Goal: Task Accomplishment & Management: Use online tool/utility

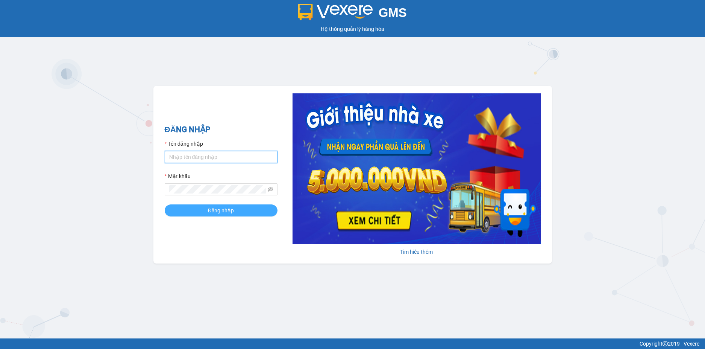
type input "chinh.minhtam"
click at [226, 210] on span "Đăng nhập" at bounding box center [221, 210] width 26 height 8
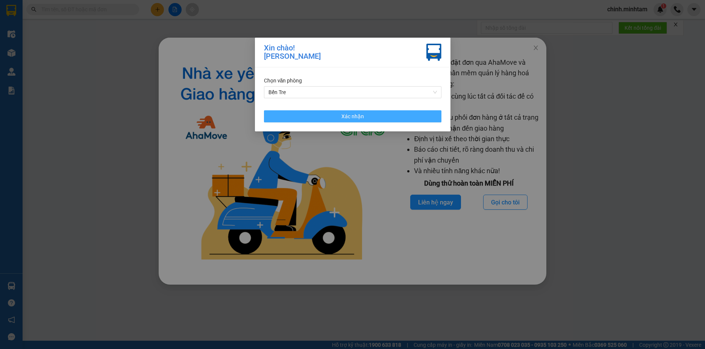
click at [392, 118] on button "Xác nhận" at bounding box center [353, 116] width 178 height 12
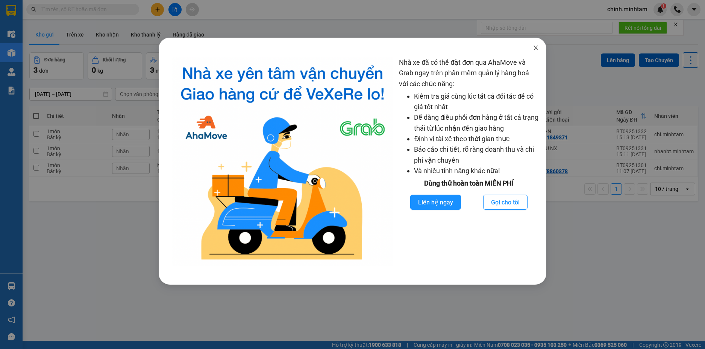
click at [537, 48] on icon "close" at bounding box center [536, 48] width 6 height 6
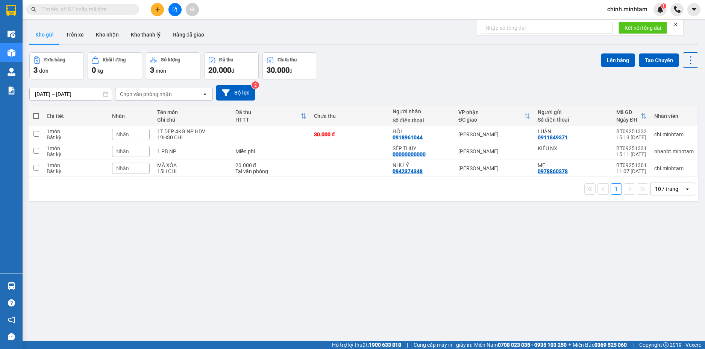
click at [57, 11] on input "text" at bounding box center [85, 9] width 89 height 8
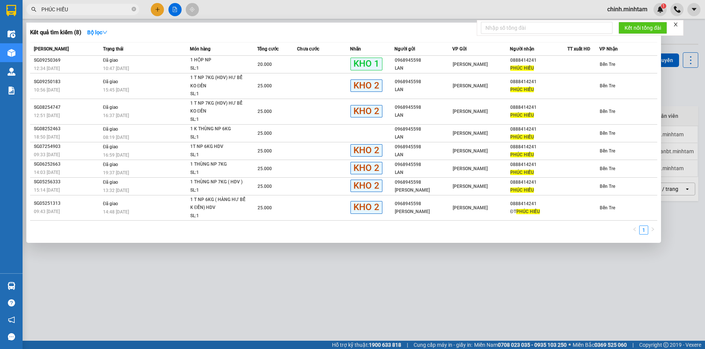
type input "PHÚC HIẾU"
click at [678, 23] on icon "close" at bounding box center [675, 24] width 5 height 5
click at [261, 12] on div at bounding box center [352, 174] width 705 height 349
click at [132, 10] on icon "close-circle" at bounding box center [134, 9] width 5 height 5
